Goal: Task Accomplishment & Management: Use online tool/utility

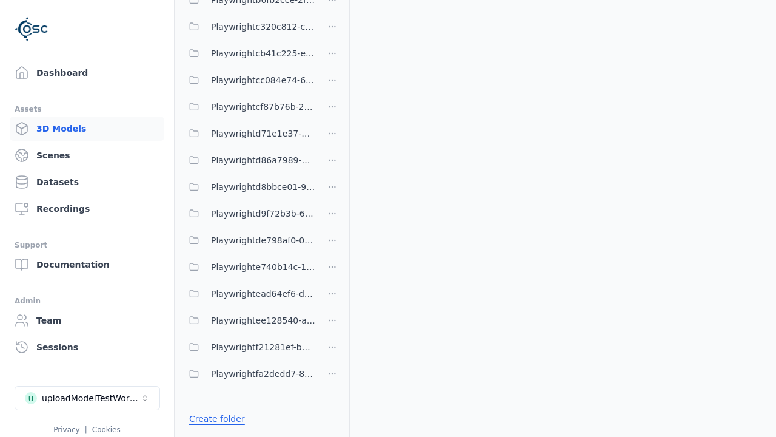
click at [213, 418] on link "Create folder" at bounding box center [217, 418] width 56 height 12
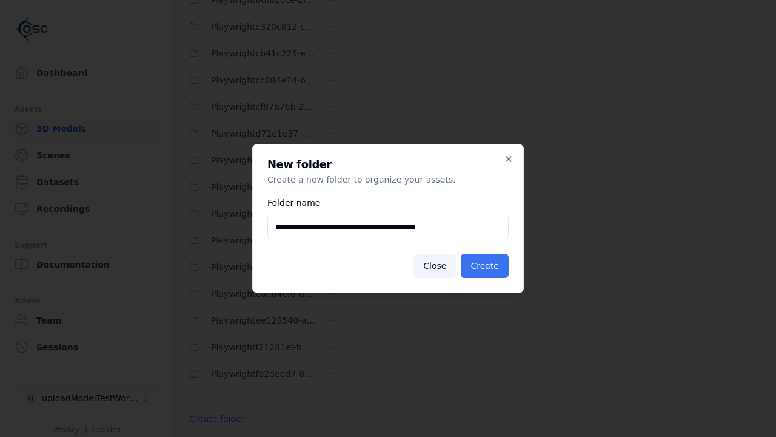
type input "**********"
click at [486, 266] on button "Create" at bounding box center [485, 266] width 48 height 24
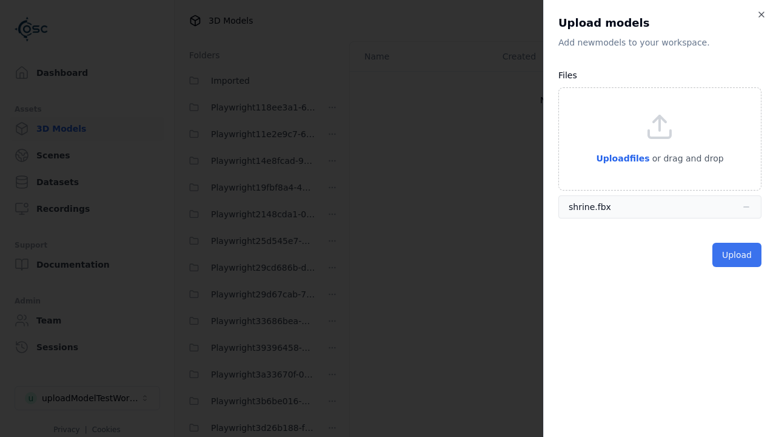
click at [738, 255] on button "Upload" at bounding box center [737, 255] width 49 height 24
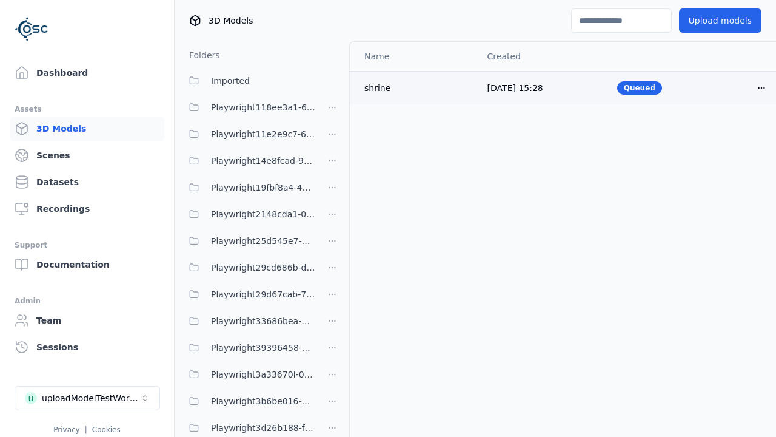
click at [762, 87] on html "Support Dashboard Assets 3D Models Scenes Datasets Recordings Support Documenta…" at bounding box center [388, 218] width 776 height 437
click at [735, 134] on div "Delete" at bounding box center [735, 134] width 72 height 19
